Goal: Navigation & Orientation: Find specific page/section

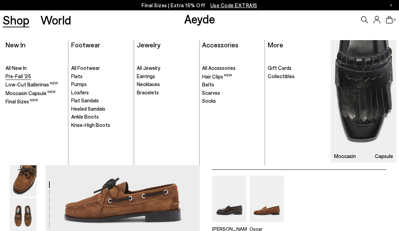
click at [18, 75] on span "Pre-Fall '25" at bounding box center [19, 76] width 26 height 6
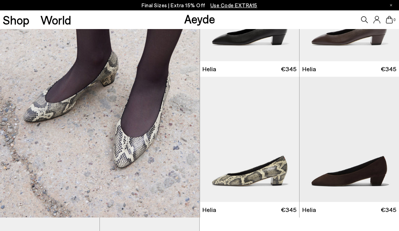
scroll to position [2221, 0]
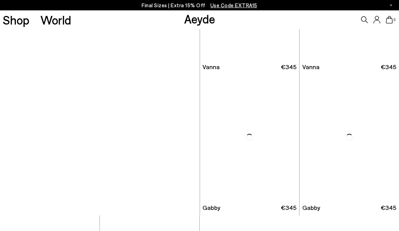
click at [23, 21] on link "Shop" at bounding box center [16, 20] width 27 height 12
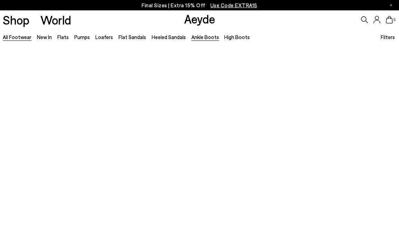
click at [199, 38] on link "Ankle Boots" at bounding box center [205, 37] width 28 height 6
